Goal: Communication & Community: Answer question/provide support

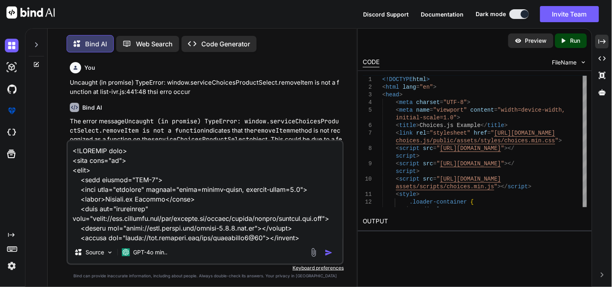
scroll to position [1135, 0]
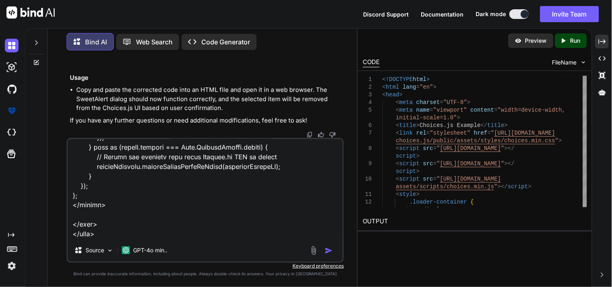
type textarea "<!DOCTYPE html> <html lang="en"> <head> <meta charset="UTF-8"> <meta name="view…"
type textarea "x"
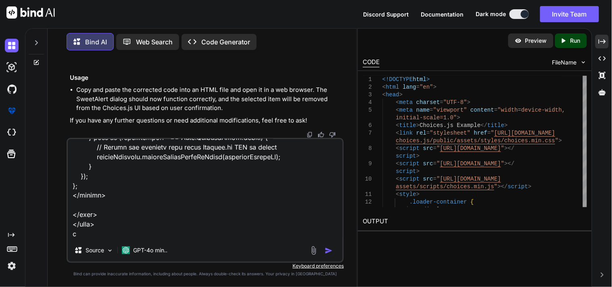
type textarea "<!DOCTYPE html> <html lang="en"> <head> <meta charset="UTF-8"> <meta name="view…"
type textarea "x"
type textarea "<!DOCTYPE html> <html lang="en"> <head> <meta charset="UTF-8"> <meta name="view…"
type textarea "x"
type textarea "<!DOCTYPE html> <html lang="en"> <head> <meta charset="UTF-8"> <meta name="view…"
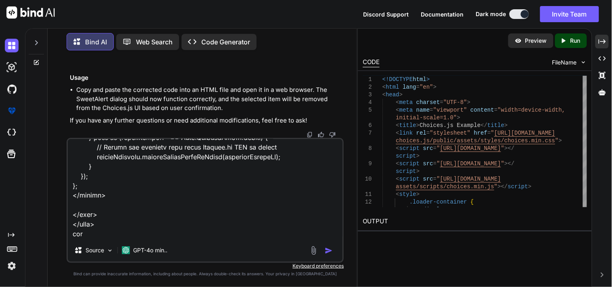
type textarea "x"
type textarea "<!DOCTYPE html> <html lang="en"> <head> <meta charset="UTF-8"> <meta name="view…"
type textarea "x"
type textarea "<!DOCTYPE html> <html lang="en"> <head> <meta charset="UTF-8"> <meta name="view…"
type textarea "x"
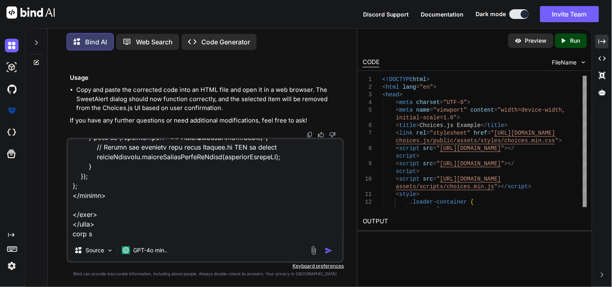
type textarea "<!DOCTYPE html> <html lang="en"> <head> <meta charset="UTF-8"> <meta name="view…"
type textarea "x"
type textarea "<!DOCTYPE html> <html lang="en"> <head> <meta charset="UTF-8"> <meta name="view…"
type textarea "x"
type textarea "<!DOCTYPE html> <html lang="en"> <head> <meta charset="UTF-8"> <meta name="view…"
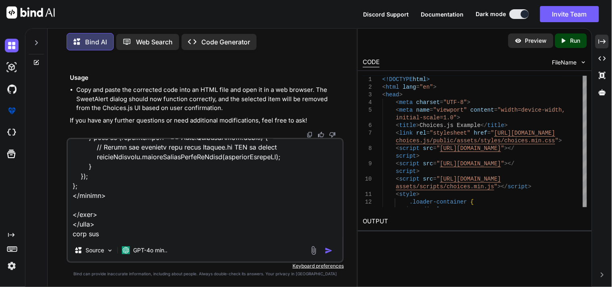
type textarea "x"
type textarea "<!DOCTYPE html> <html lang="en"> <head> <meta charset="UTF-8"> <meta name="view…"
type textarea "x"
type textarea "<!DOCTYPE html> <html lang="en"> <head> <meta charset="UTF-8"> <meta name="view…"
type textarea "x"
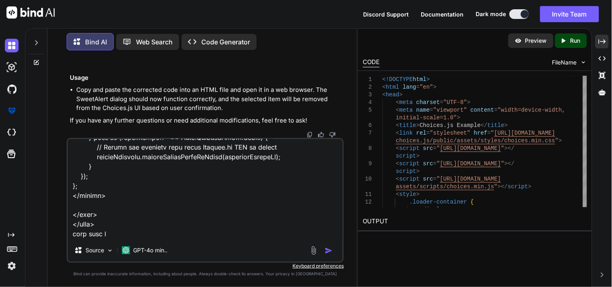
type textarea "<!DOCTYPE html> <html lang="en"> <head> <meta charset="UTF-8"> <meta name="view…"
type textarea "x"
type textarea "<!DOCTYPE html> <html lang="en"> <head> <meta charset="UTF-8"> <meta name="view…"
type textarea "x"
type textarea "<!DOCTYPE html> <html lang="en"> <head> <meta charset="UTF-8"> <meta name="view…"
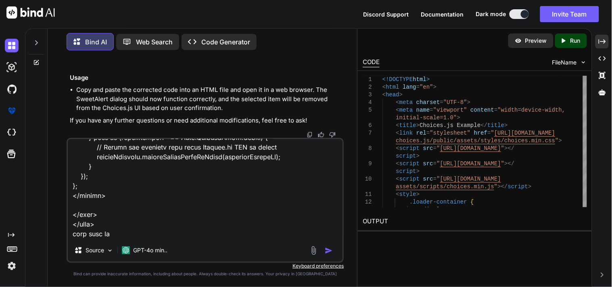
type textarea "x"
type textarea "<!DOCTYPE html> <html lang="en"> <head> <meta charset="UTF-8"> <meta name="view…"
type textarea "x"
type textarea "<!DOCTYPE html> <html lang="en"> <head> <meta charset="UTF-8"> <meta name="view…"
type textarea "x"
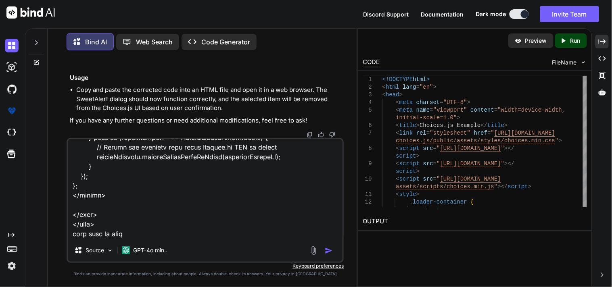
type textarea "<!DOCTYPE html> <html lang="en"> <head> <meta charset="UTF-8"> <meta name="view…"
type textarea "x"
type textarea "<!DOCTYPE html> <html lang="en"> <head> <meta charset="UTF-8"> <meta name="view…"
type textarea "x"
type textarea "<!DOCTYPE html> <html lang="en"> <head> <meta charset="UTF-8"> <meta name="view…"
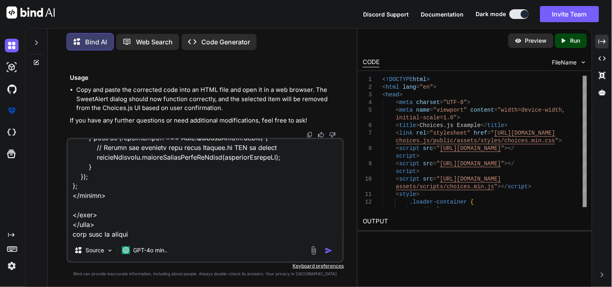
type textarea "x"
type textarea "<!DOCTYPE html> <html lang="en"> <head> <meta charset="UTF-8"> <meta name="view…"
type textarea "x"
type textarea "<!DOCTYPE html> <html lang="en"> <head> <meta charset="UTF-8"> <meta name="view…"
type textarea "x"
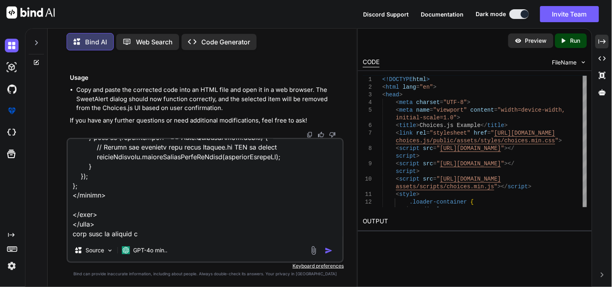
type textarea "<!DOCTYPE html> <html lang="en"> <head> <meta charset="UTF-8"> <meta name="view…"
type textarea "x"
type textarea "<!DOCTYPE html> <html lang="en"> <head> <meta charset="UTF-8"> <meta name="view…"
type textarea "x"
type textarea "<!DOCTYPE html> <html lang="en"> <head> <meta charset="UTF-8"> <meta name="view…"
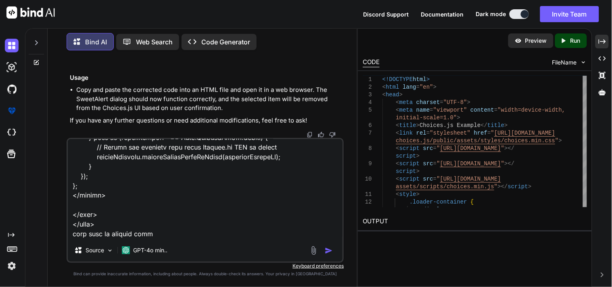
type textarea "x"
type textarea "<!DOCTYPE html> <html lang="en"> <head> <meta charset="UTF-8"> <meta name="view…"
type textarea "x"
type textarea "<!DOCTYPE html> <html lang="en"> <head> <meta charset="UTF-8"> <meta name="view…"
type textarea "x"
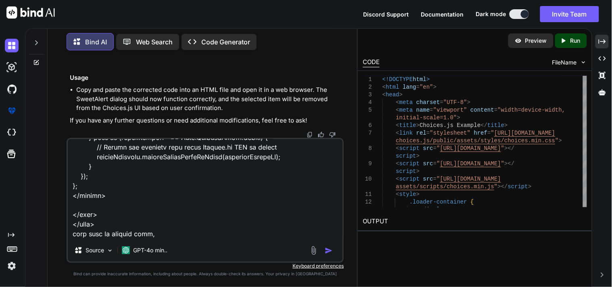
type textarea "<!DOCTYPE html> <html lang="en"> <head> <meta charset="UTF-8"> <meta name="view…"
type textarea "x"
type textarea "<!DOCTYPE html> <html lang="en"> <head> <meta charset="UTF-8"> <meta name="view…"
type textarea "x"
type textarea "<!DOCTYPE html> <html lang="en"> <head> <meta charset="UTF-8"> <meta name="view…"
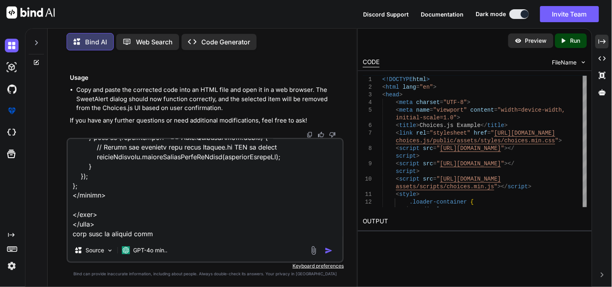
type textarea "x"
type textarea "<!DOCTYPE html> <html lang="en"> <head> <meta charset="UTF-8"> <meta name="view…"
type textarea "x"
type textarea "<!DOCTYPE html> <html lang="en"> <head> <meta charset="UTF-8"> <meta name="view…"
type textarea "x"
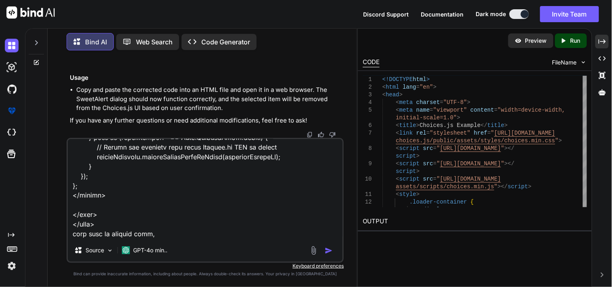
type textarea "<!DOCTYPE html> <html lang="en"> <head> <meta charset="UTF-8"> <meta name="view…"
type textarea "x"
type textarea "<!DOCTYPE html> <html lang="en"> <head> <meta charset="UTF-8"> <meta name="view…"
type textarea "x"
type textarea "<!DOCTYPE html> <html lang="en"> <head> <meta charset="UTF-8"> <meta name="view…"
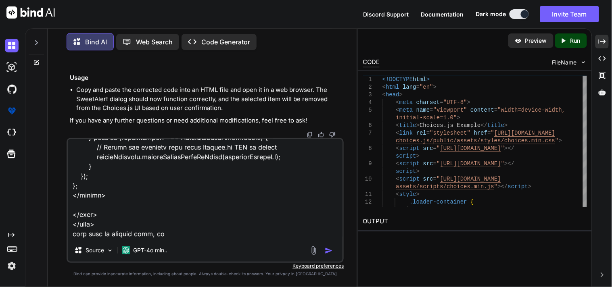
type textarea "x"
type textarea "<!DOCTYPE html> <html lang="en"> <head> <meta charset="UTF-8"> <meta name="view…"
type textarea "x"
type textarea "<!DOCTYPE html> <html lang="en"> <head> <meta charset="UTF-8"> <meta name="view…"
type textarea "x"
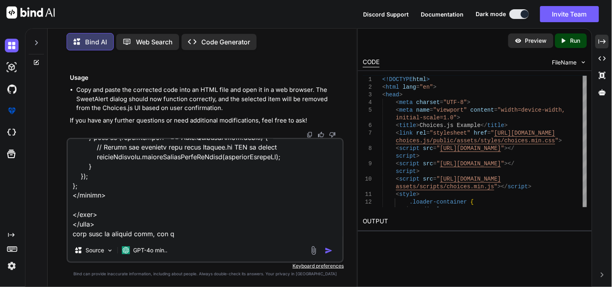
type textarea "<!DOCTYPE html> <html lang="en"> <head> <meta charset="UTF-8"> <meta name="view…"
type textarea "x"
type textarea "<!DOCTYPE html> <html lang="en"> <head> <meta charset="UTF-8"> <meta name="view…"
type textarea "x"
type textarea "<!DOCTYPE html> <html lang="en"> <head> <meta charset="UTF-8"> <meta name="view…"
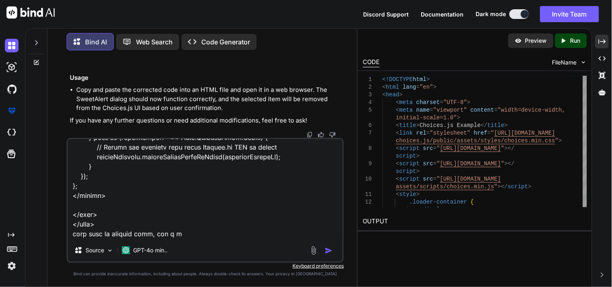
type textarea "x"
type textarea "<!DOCTYPE html> <html lang="en"> <head> <meta charset="UTF-8"> <meta name="view…"
type textarea "x"
type textarea "<!DOCTYPE html> <html lang="en"> <head> <meta charset="UTF-8"> <meta name="view…"
type textarea "x"
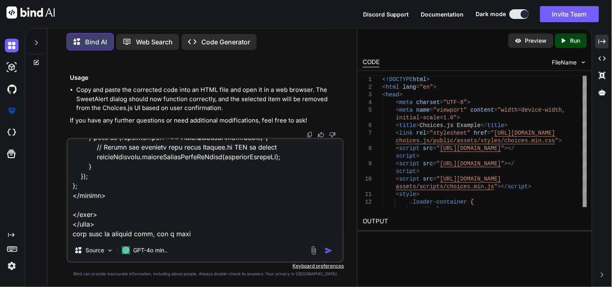
type textarea "<!DOCTYPE html> <html lang="en"> <head> <meta charset="UTF-8"> <meta name="view…"
type textarea "x"
type textarea "<!DOCTYPE html> <html lang="en"> <head> <meta charset="UTF-8"> <meta name="view…"
type textarea "x"
type textarea "<!DOCTYPE html> <html lang="en"> <head> <meta charset="UTF-8"> <meta name="view…"
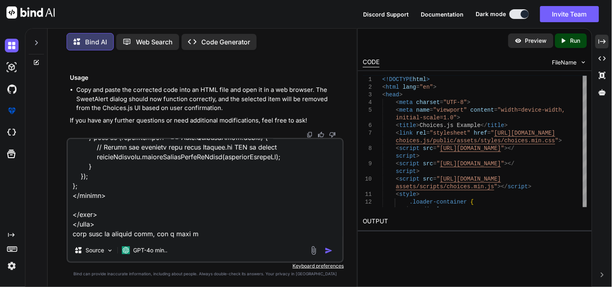
type textarea "x"
type textarea "<!DOCTYPE html> <html lang="en"> <head> <meta charset="UTF-8"> <meta name="view…"
type textarea "x"
type textarea "<!DOCTYPE html> <html lang="en"> <head> <meta charset="UTF-8"> <meta name="view…"
type textarea "x"
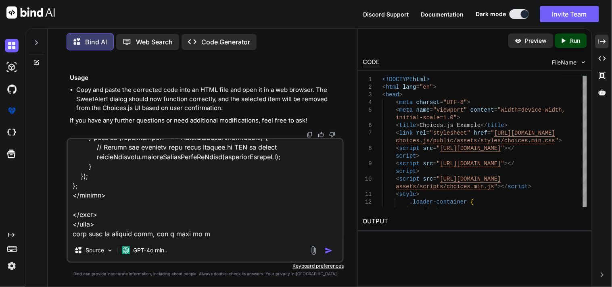
type textarea "<!DOCTYPE html> <html lang="en"> <head> <meta charset="UTF-8"> <meta name="view…"
type textarea "x"
type textarea "<!DOCTYPE html> <html lang="en"> <head> <meta charset="UTF-8"> <meta name="view…"
type textarea "x"
type textarea "<!DOCTYPE html> <html lang="en"> <head> <meta charset="UTF-8"> <meta name="view…"
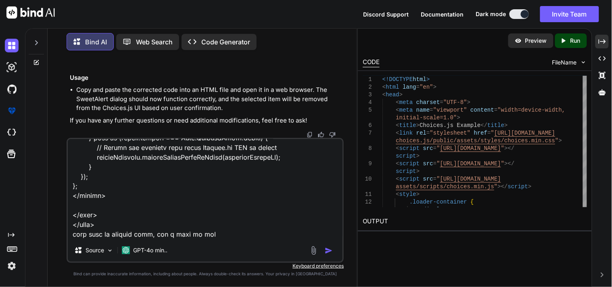
type textarea "x"
type textarea "<!DOCTYPE html> <html lang="en"> <head> <meta charset="UTF-8"> <meta name="view…"
type textarea "x"
type textarea "<!DOCTYPE html> <html lang="en"> <head> <meta charset="UTF-8"> <meta name="view…"
type textarea "x"
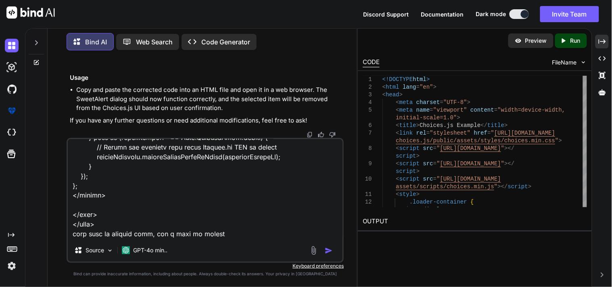
type textarea "<!DOCTYPE html> <html lang="en"> <head> <meta charset="UTF-8"> <meta name="view…"
type textarea "x"
type textarea "<!DOCTYPE html> <html lang="en"> <head> <meta charset="UTF-8"> <meta name="view…"
type textarea "x"
type textarea "<!DOCTYPE html> <html lang="en"> <head> <meta charset="UTF-8"> <meta name="view…"
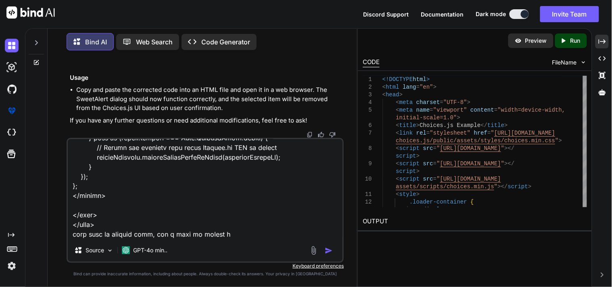
type textarea "x"
type textarea "<!DOCTYPE html> <html lang="en"> <head> <meta charset="UTF-8"> <meta name="view…"
type textarea "x"
type textarea "<!DOCTYPE html> <html lang="en"> <head> <meta charset="UTF-8"> <meta name="view…"
type textarea "x"
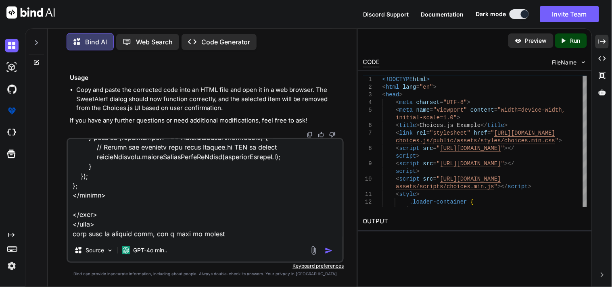
type textarea "<!DOCTYPE html> <html lang="en"> <head> <meta charset="UTF-8"> <meta name="view…"
type textarea "x"
type textarea "<!DOCTYPE html> <html lang="en"> <head> <meta charset="UTF-8"> <meta name="view…"
type textarea "x"
type textarea "<!DOCTYPE html> <html lang="en"> <head> <meta charset="UTF-8"> <meta name="view…"
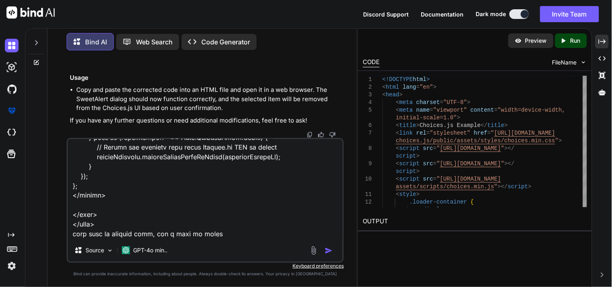
type textarea "x"
type textarea "<!DOCTYPE html> <html lang="en"> <head> <meta charset="UTF-8"> <meta name="view…"
type textarea "x"
type textarea "<!DOCTYPE html> <html lang="en"> <head> <meta charset="UTF-8"> <meta name="view…"
type textarea "x"
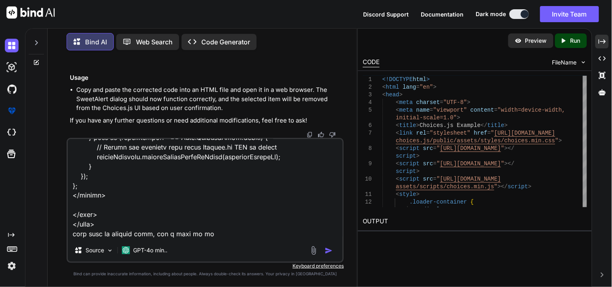
type textarea "<!DOCTYPE html> <html lang="en"> <head> <meta charset="UTF-8"> <meta name="view…"
type textarea "x"
type textarea "<!DOCTYPE html> <html lang="en"> <head> <meta charset="UTF-8"> <meta name="view…"
type textarea "x"
type textarea "<!DOCTYPE html> <html lang="en"> <head> <meta charset="UTF-8"> <meta name="view…"
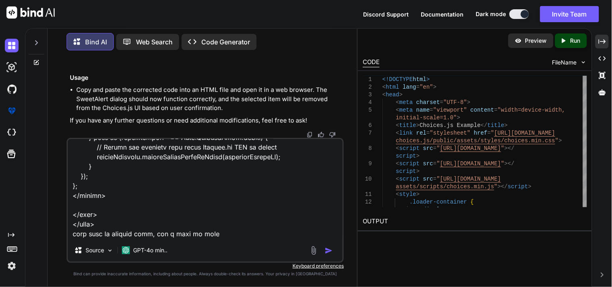
type textarea "x"
type textarea "<!DOCTYPE html> <html lang="en"> <head> <meta charset="UTF-8"> <meta name="view…"
type textarea "x"
type textarea "<!DOCTYPE html> <html lang="en"> <head> <meta charset="UTF-8"> <meta name="view…"
type textarea "x"
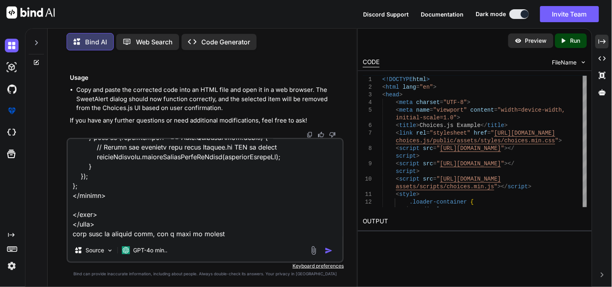
type textarea "<!DOCTYPE html> <html lang="en"> <head> <meta charset="UTF-8"> <meta name="view…"
type textarea "x"
type textarea "<!DOCTYPE html> <html lang="en"> <head> <meta charset="UTF-8"> <meta name="view…"
type textarea "x"
type textarea "<!DOCTYPE html> <html lang="en"> <head> <meta charset="UTF-8"> <meta name="view…"
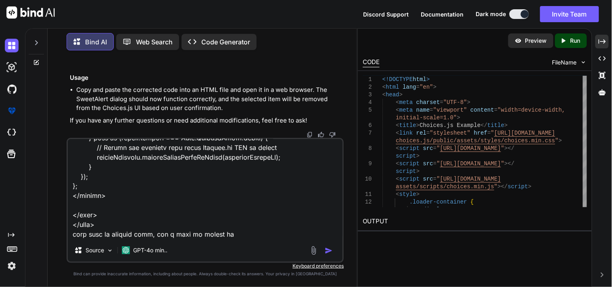
type textarea "x"
type textarea "<!DOCTYPE html> <html lang="en"> <head> <meta charset="UTF-8"> <meta name="view…"
type textarea "x"
type textarea "<!DOCTYPE html> <html lang="en"> <head> <meta charset="UTF-8"> <meta name="view…"
type textarea "x"
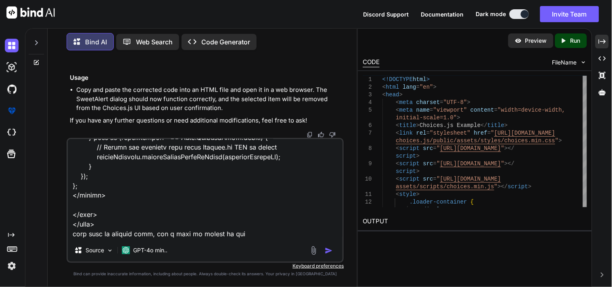
type textarea "<!DOCTYPE html> <html lang="en"> <head> <meta charset="UTF-8"> <meta name="view…"
type textarea "x"
type textarea "<!DOCTYPE html> <html lang="en"> <head> <meta charset="UTF-8"> <meta name="view…"
type textarea "x"
type textarea "<!DOCTYPE html> <html lang="en"> <head> <meta charset="UTF-8"> <meta name="view…"
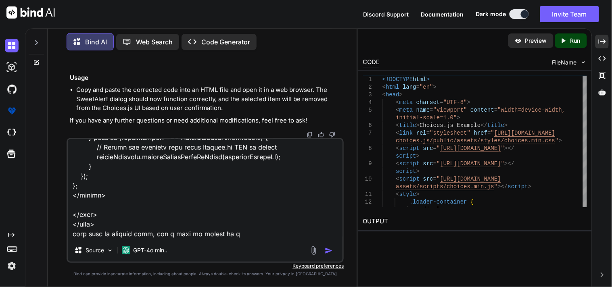
type textarea "x"
type textarea "<!DOCTYPE html> <html lang="en"> <head> <meta charset="UTF-8"> <meta name="view…"
type textarea "x"
type textarea "<!DOCTYPE html> <html lang="en"> <head> <meta charset="UTF-8"> <meta name="view…"
type textarea "x"
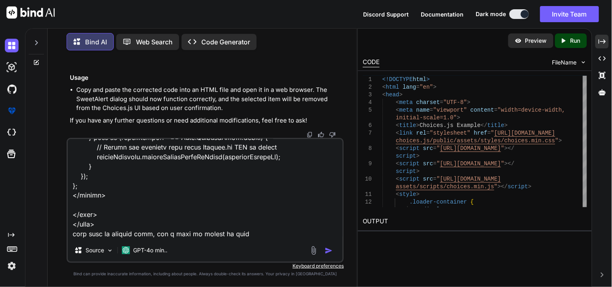
type textarea "<!DOCTYPE html> <html lang="en"> <head> <meta charset="UTF-8"> <meta name="view…"
type textarea "x"
type textarea "<!DOCTYPE html> <html lang="en"> <head> <meta charset="UTF-8"> <meta name="view…"
type textarea "x"
type textarea "<!DOCTYPE html> <html lang="en"> <head> <meta charset="UTF-8"> <meta name="view…"
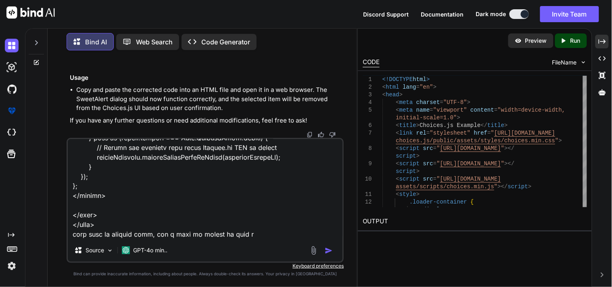
type textarea "x"
type textarea "<!DOCTYPE html> <html lang="en"> <head> <meta charset="UTF-8"> <meta name="view…"
type textarea "x"
type textarea "<!DOCTYPE html> <html lang="en"> <head> <meta charset="UTF-8"> <meta name="view…"
type textarea "x"
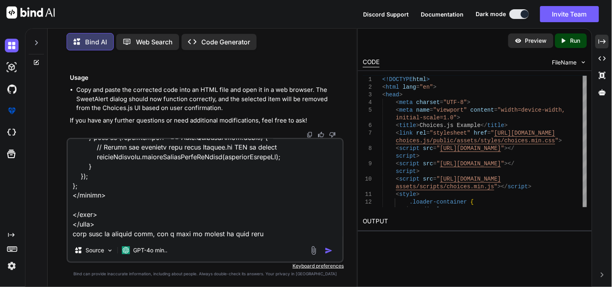
type textarea "<!DOCTYPE html> <html lang="en"> <head> <meta charset="UTF-8"> <meta name="view…"
click at [274, 235] on textarea at bounding box center [205, 189] width 275 height 100
type textarea "x"
paste textarea "$(document).on("change", "#editIVRForm #productSelect", function () { console.l…"
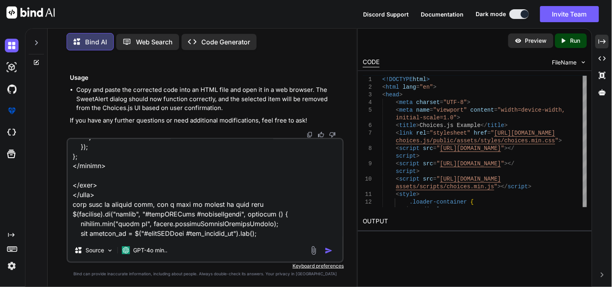
scroll to position [1997, 0]
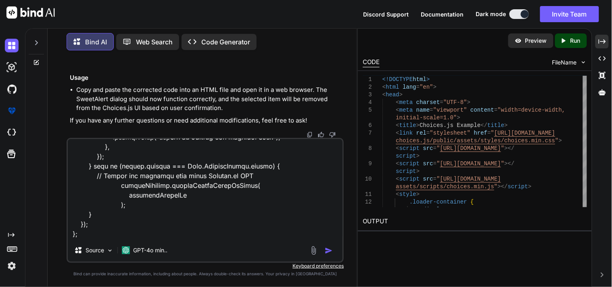
type textarea "<!DOCTYPE html> <html lang="en"> <head> <meta charset="UTF-8"> <meta name="view…"
click at [328, 253] on img "button" at bounding box center [329, 251] width 8 height 8
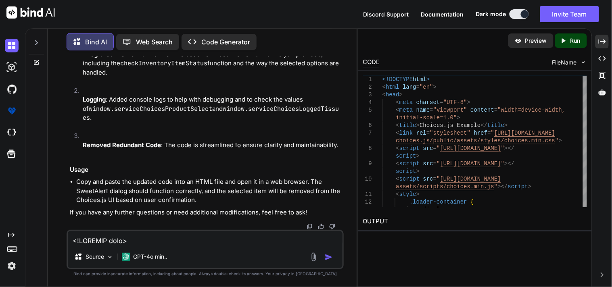
scroll to position [36911, 0]
drag, startPoint x: 316, startPoint y: 168, endPoint x: 102, endPoint y: 169, distance: 214.4
copy span "console . log ( "check it1231" , window . serviceChoicesLoggedTissues );"
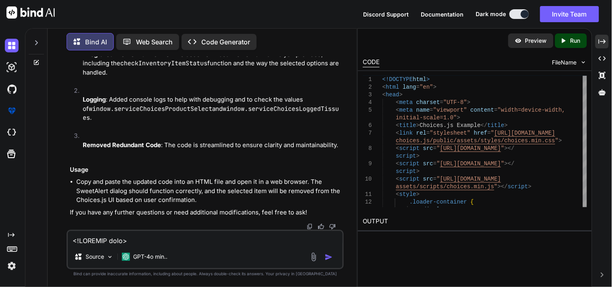
click at [209, 239] on textarea at bounding box center [205, 238] width 275 height 15
paste textarea "console.log("check it1231", window.serviceChoicesLoggedTissues);"
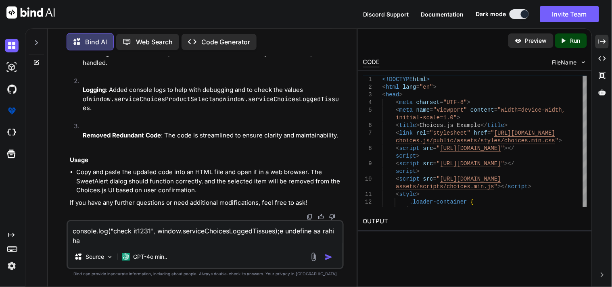
type textarea "console.log("check it1231", window.serviceChoicesLoggedTissues);e undefine aa r…"
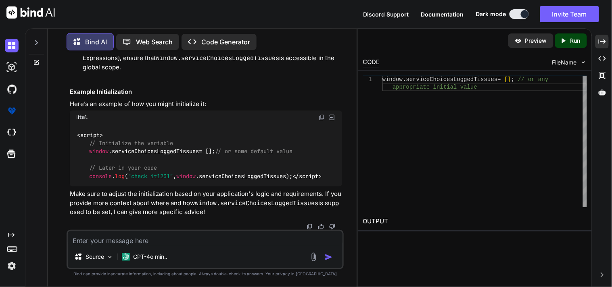
scroll to position [38104, 0]
